Goal: Task Accomplishment & Management: Use online tool/utility

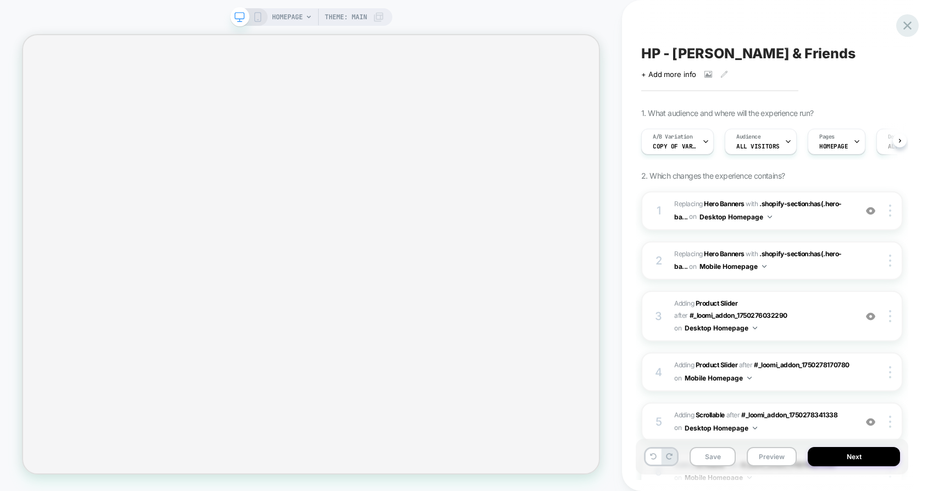
click at [903, 22] on icon at bounding box center [907, 25] width 15 height 15
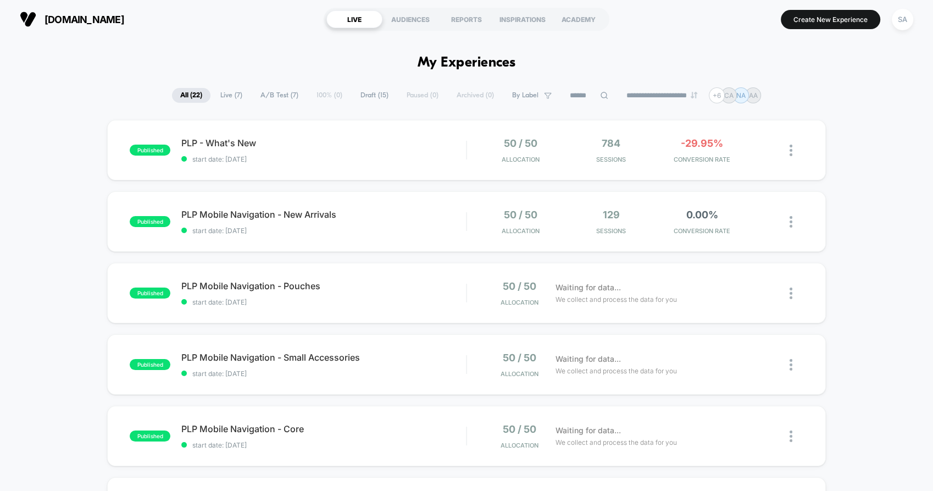
click at [95, 16] on span "[DOMAIN_NAME]" at bounding box center [85, 20] width 80 height 12
click at [903, 19] on div "SA" at bounding box center [902, 19] width 21 height 21
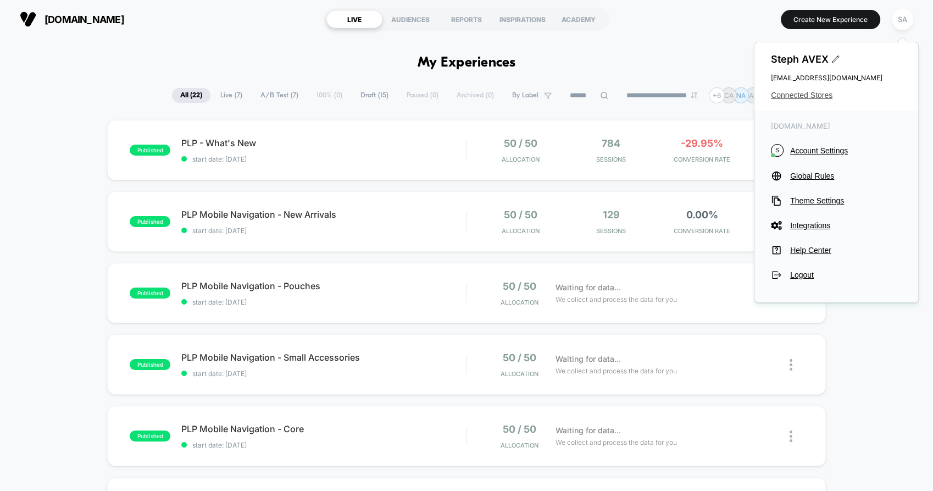
click at [797, 92] on span "Connected Stores" at bounding box center [836, 95] width 131 height 9
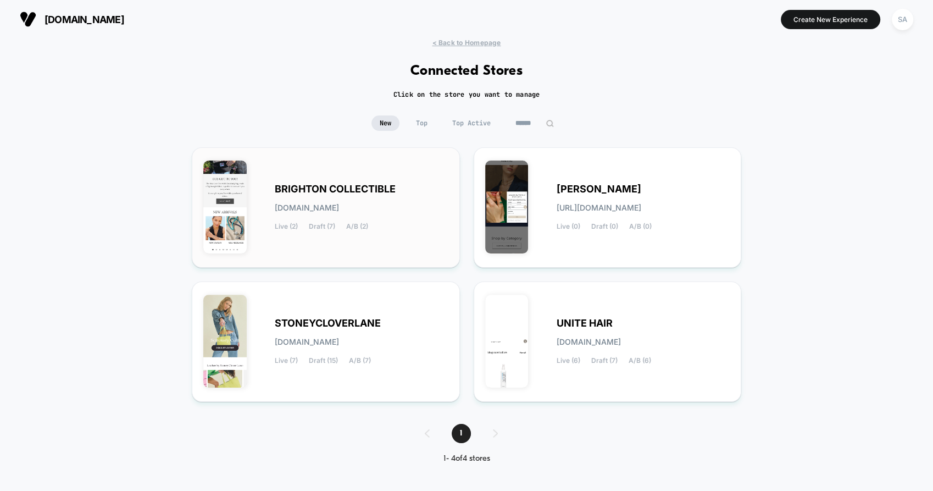
click at [354, 185] on span "BRIGHTON COLLECTIBLE" at bounding box center [335, 189] width 121 height 8
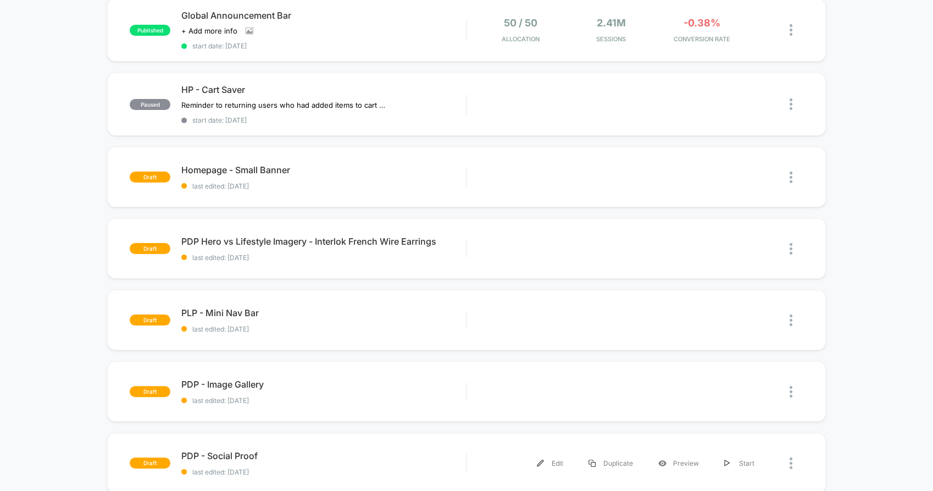
scroll to position [122, 0]
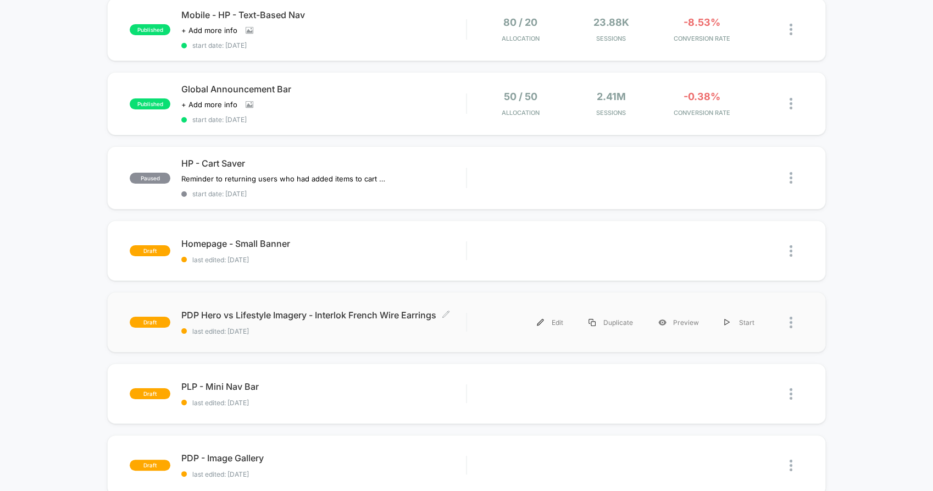
click at [385, 310] on span "PDP Hero vs Lifestyle Imagery - Interlok French Wire Earrings Click to edit exp…" at bounding box center [323, 314] width 285 height 11
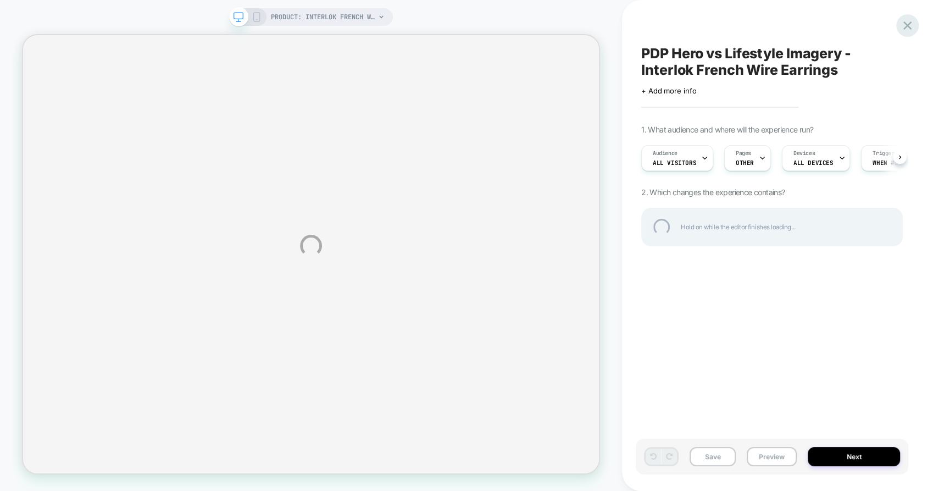
click at [905, 26] on div at bounding box center [907, 25] width 23 height 23
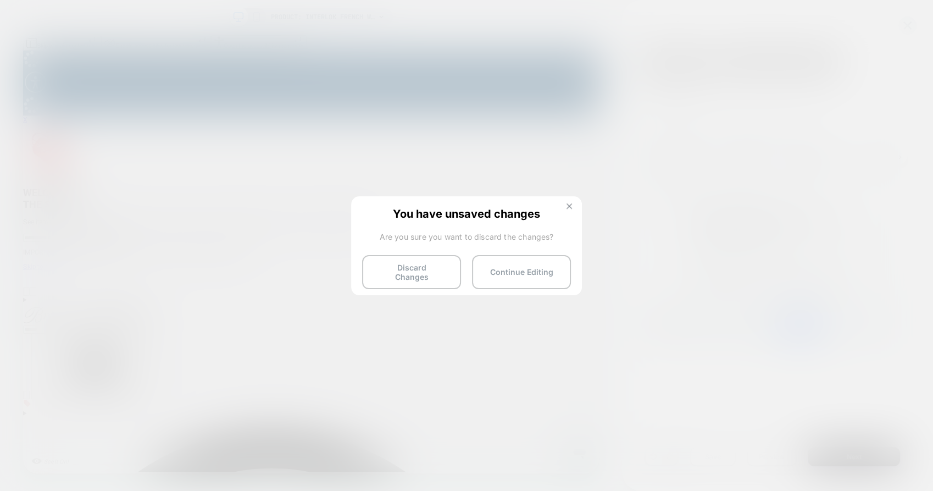
click at [567, 207] on img at bounding box center [569, 205] width 5 height 5
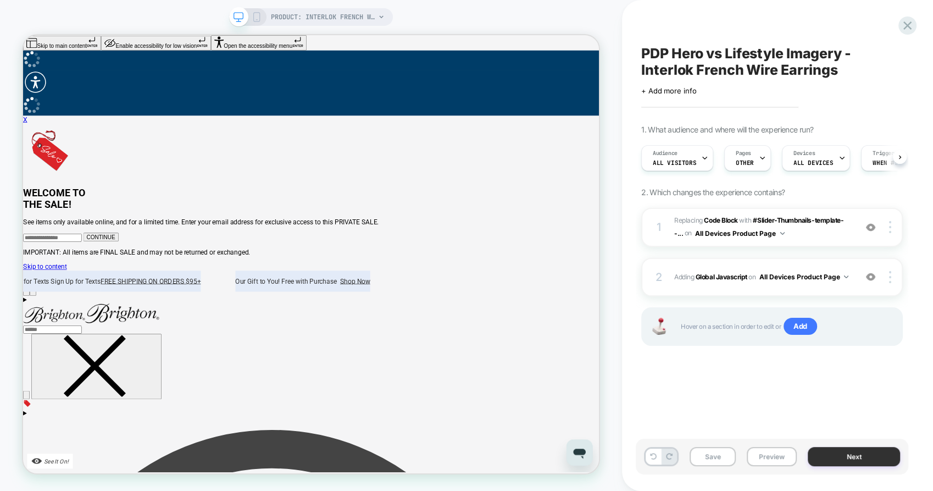
click at [847, 456] on button "Next" at bounding box center [854, 456] width 92 height 19
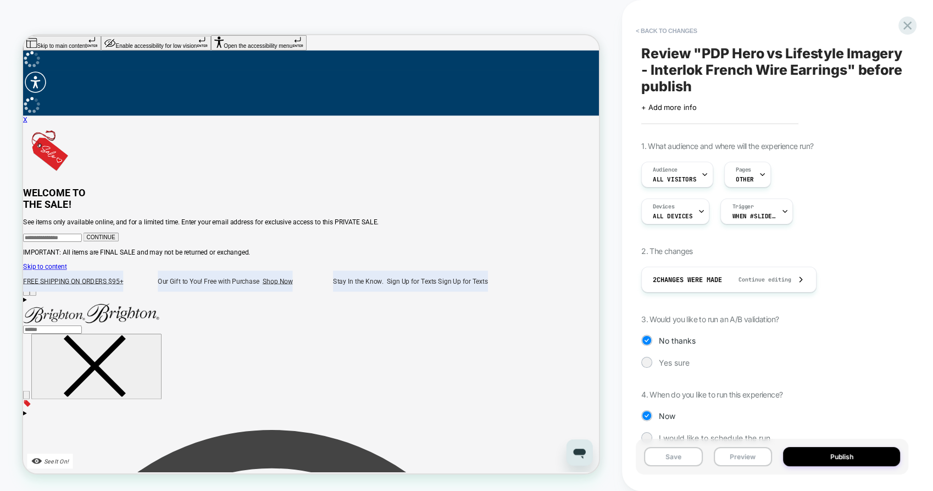
click at [847, 456] on button "Publish" at bounding box center [841, 456] width 117 height 19
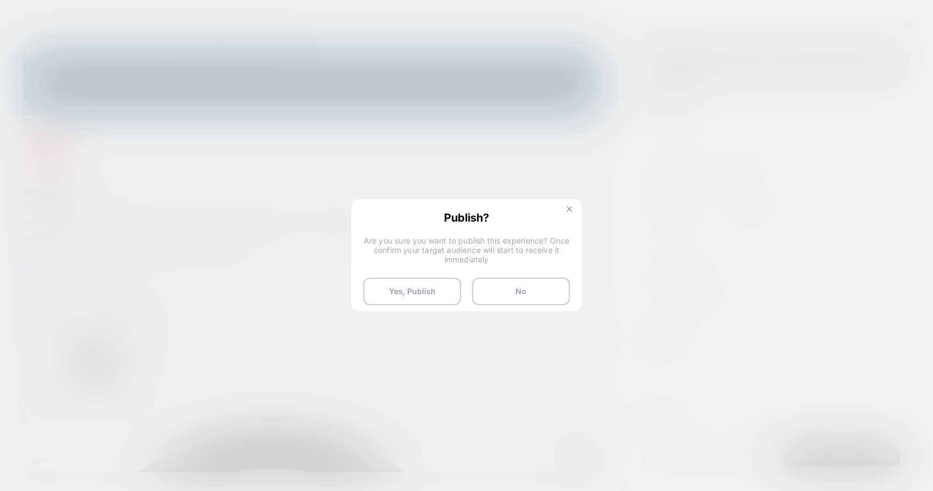
click at [570, 208] on img at bounding box center [569, 208] width 5 height 5
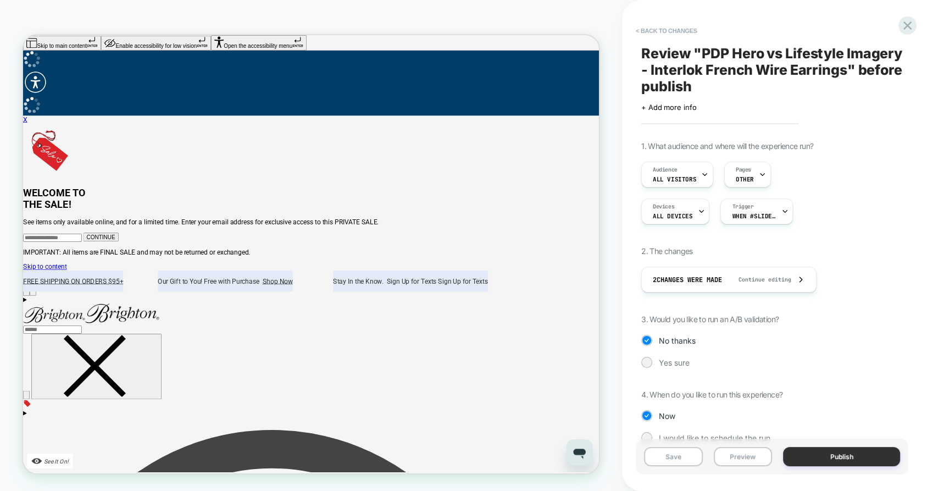
click at [824, 451] on button "Publish" at bounding box center [841, 456] width 117 height 19
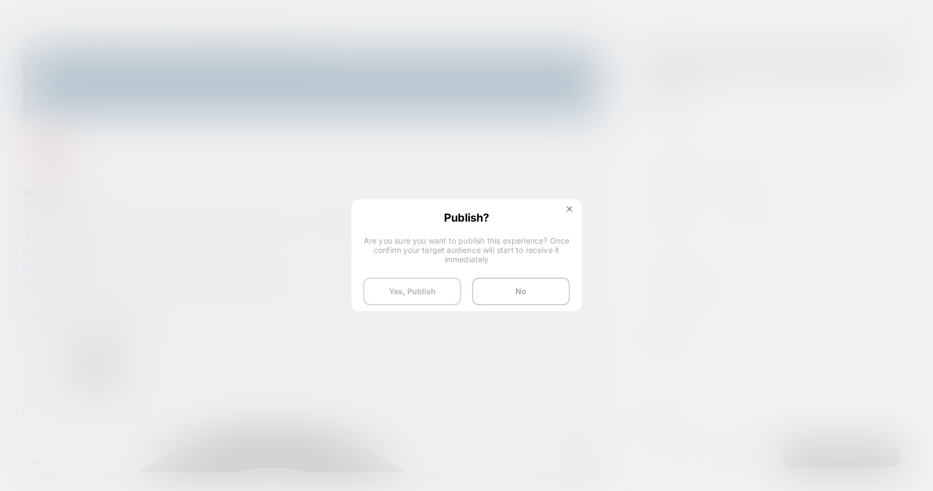
click at [421, 281] on button "Yes, Publish" at bounding box center [412, 291] width 98 height 27
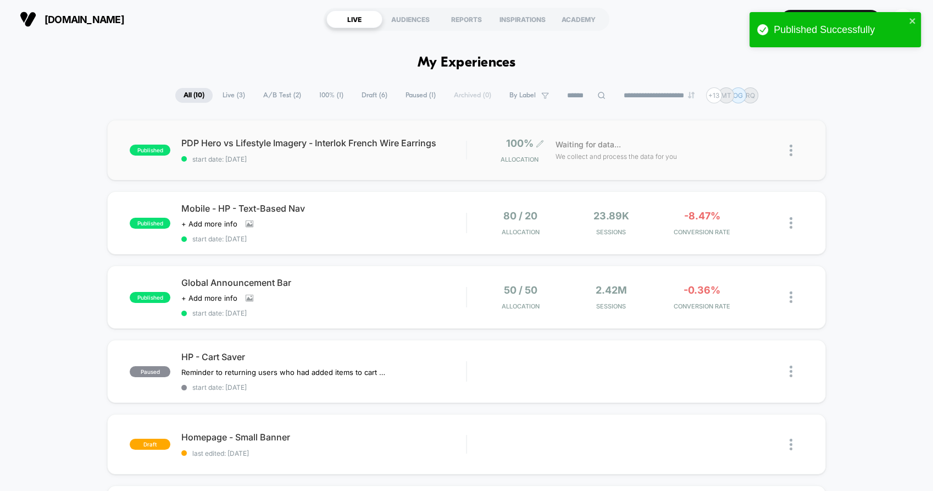
click at [510, 142] on span "100%" at bounding box center [519, 143] width 27 height 12
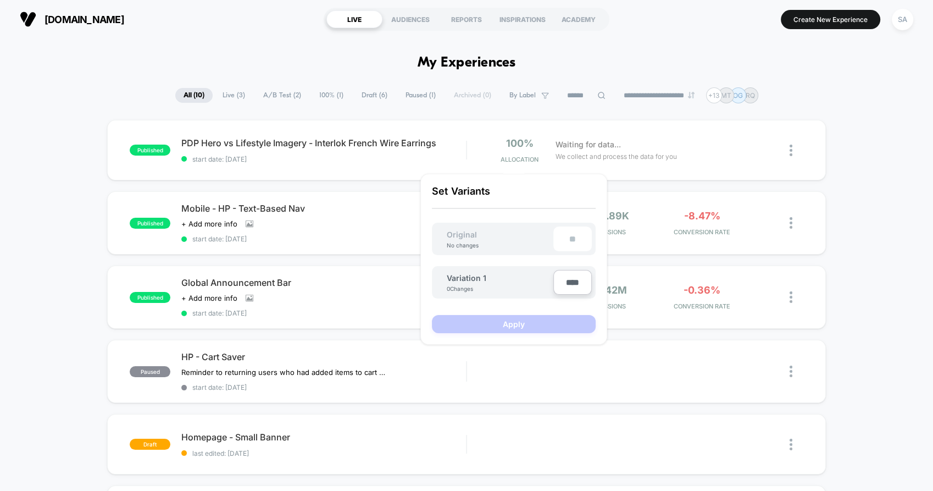
type input "***"
type input "**"
type input "***"
click at [528, 321] on button "Apply" at bounding box center [514, 324] width 164 height 18
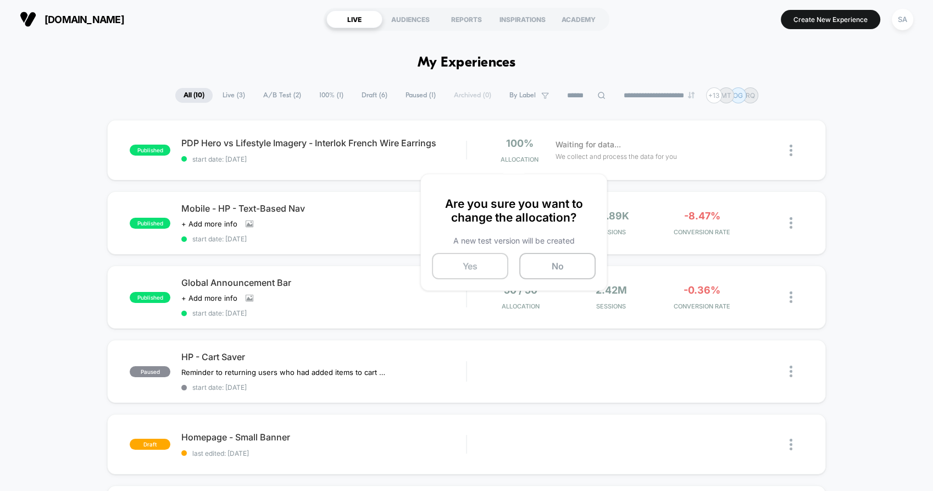
click at [485, 273] on button "Yes" at bounding box center [470, 266] width 76 height 26
click at [894, 15] on div "SA" at bounding box center [902, 19] width 21 height 21
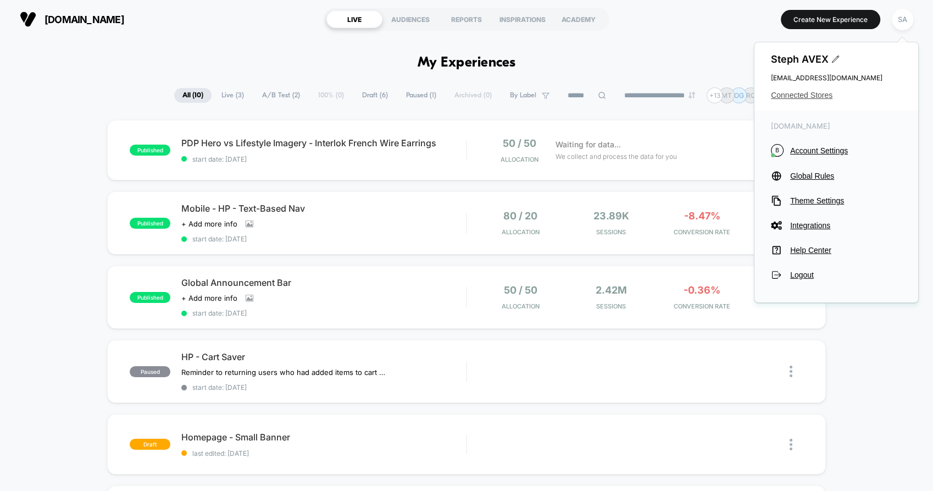
click at [781, 98] on span "Connected Stores" at bounding box center [836, 95] width 131 height 9
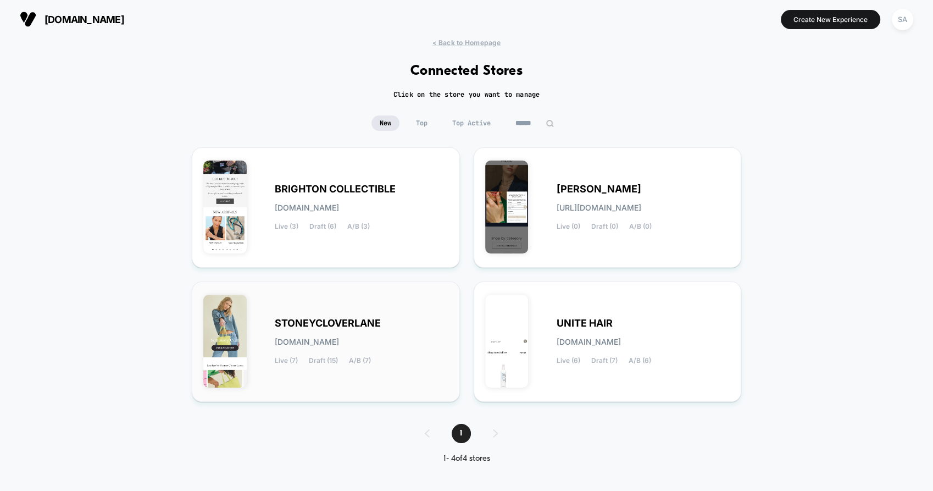
click at [364, 319] on span "STONEYCLOVERLANE" at bounding box center [328, 323] width 106 height 8
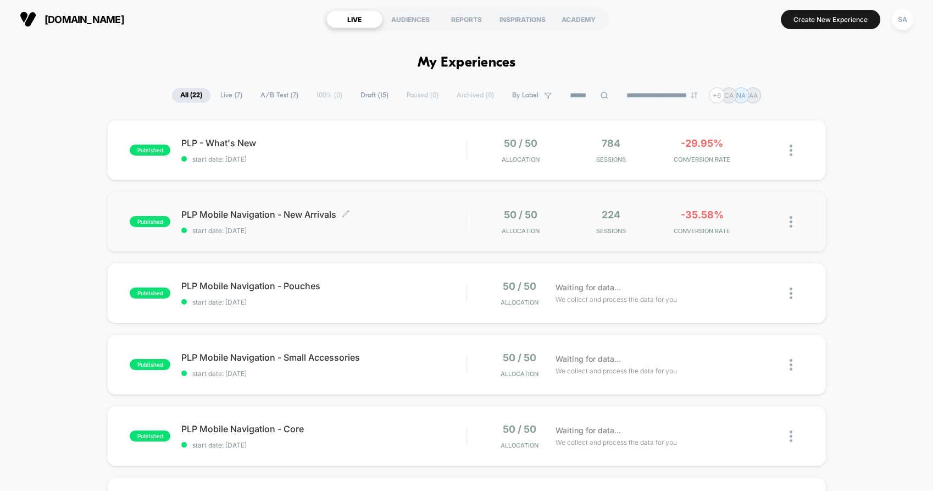
click at [312, 209] on span "PLP Mobile Navigation - New Arrivals Click to edit experience details" at bounding box center [323, 214] width 285 height 11
click at [240, 152] on div "PLP - What's New Click to edit experience details Click to edit experience deta…" at bounding box center [323, 150] width 285 height 26
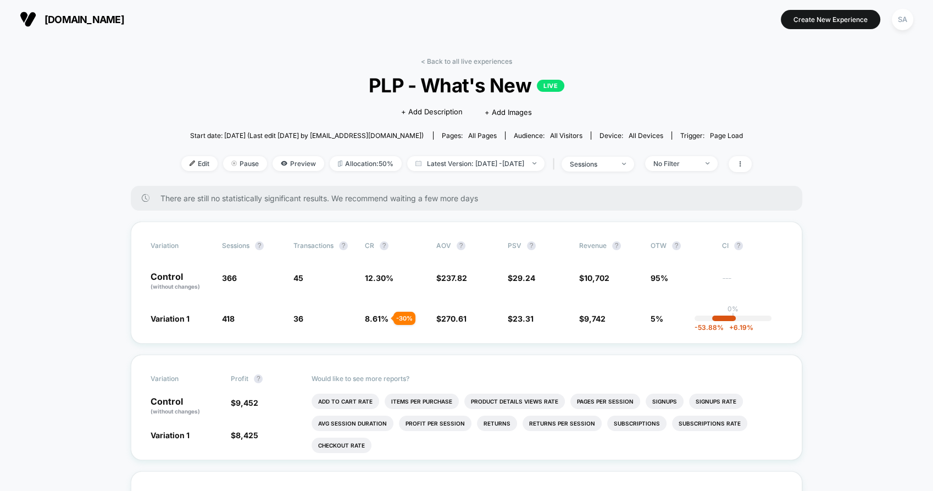
click at [27, 15] on img at bounding box center [28, 19] width 16 height 16
